Goal: Navigation & Orientation: Find specific page/section

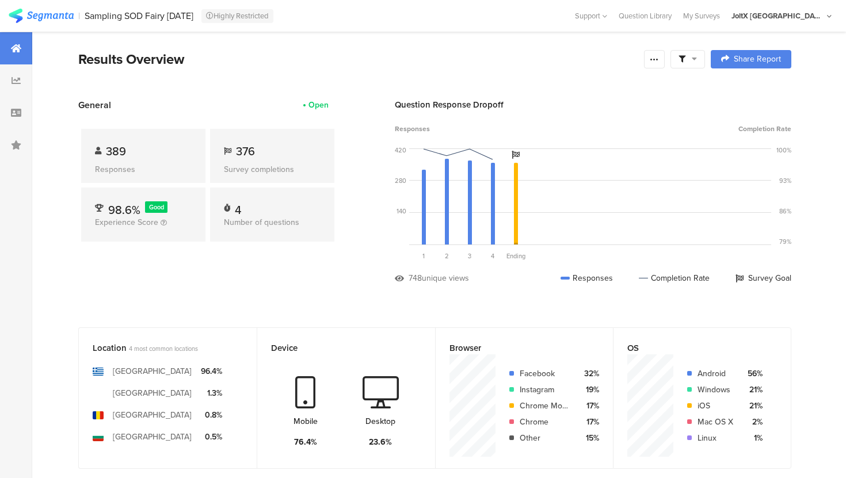
click at [38, 25] on link at bounding box center [41, 19] width 65 height 13
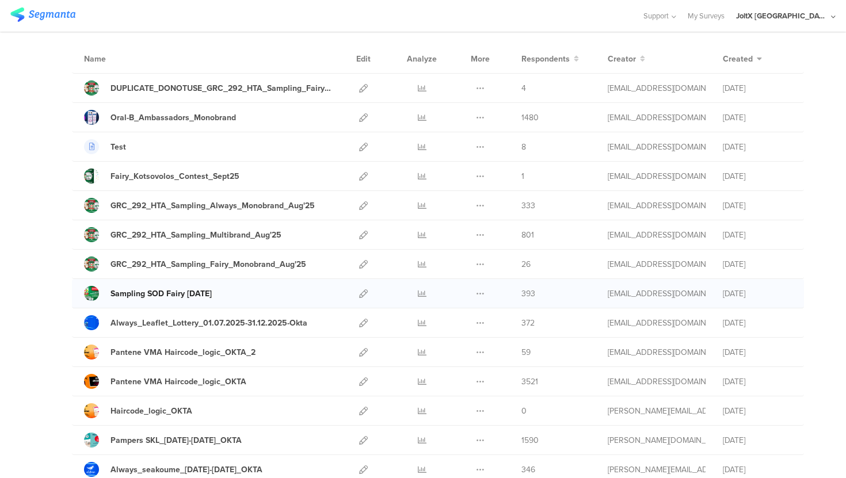
scroll to position [88, 0]
